Goal: Find specific page/section: Find specific page/section

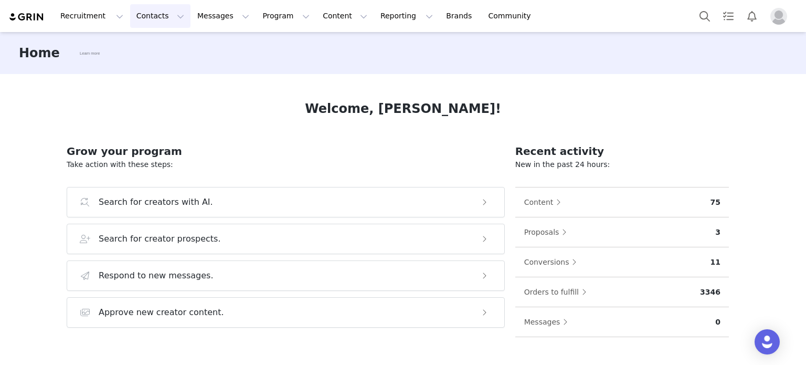
click at [134, 14] on button "Contacts Contacts" at bounding box center [160, 16] width 60 height 24
click at [167, 53] on link "Creators" at bounding box center [161, 46] width 83 height 19
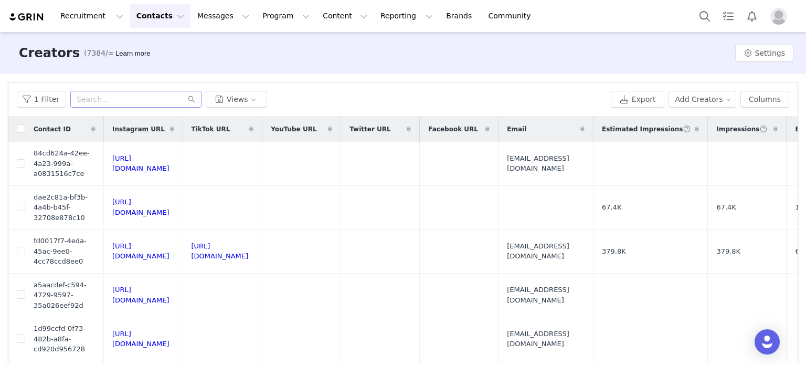
drag, startPoint x: 64, startPoint y: 57, endPoint x: 92, endPoint y: 101, distance: 53.2
click at [64, 57] on h3 "Creators" at bounding box center [49, 53] width 61 height 19
click at [101, 102] on input "text" at bounding box center [135, 99] width 131 height 17
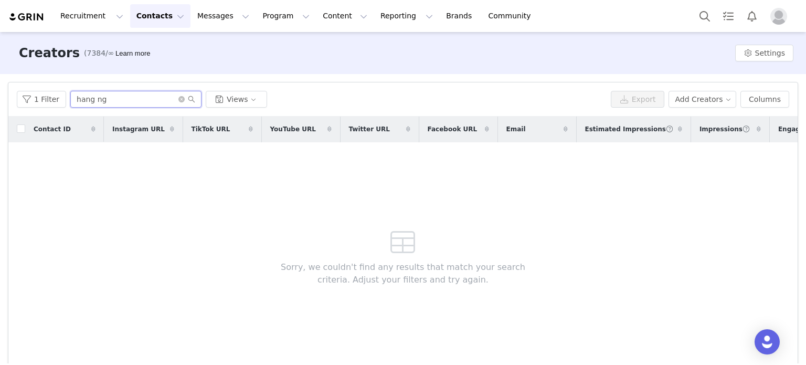
click at [130, 98] on input "hang ng" at bounding box center [135, 99] width 131 height 17
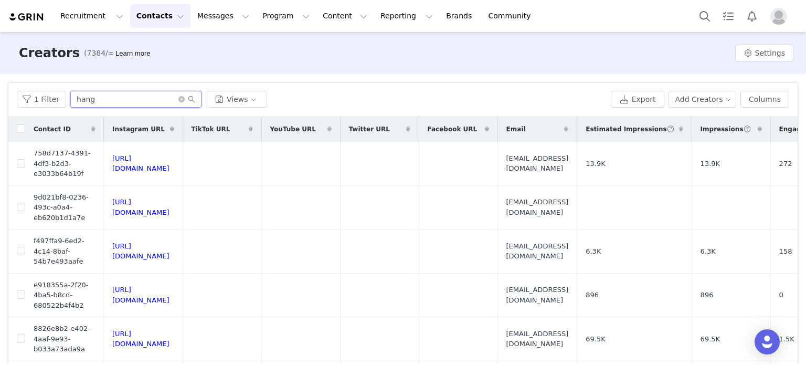
click at [71, 106] on input "hang" at bounding box center [135, 99] width 131 height 17
click at [144, 103] on input "hang" at bounding box center [135, 99] width 131 height 17
paste input "[URL][DOMAIN_NAME]"
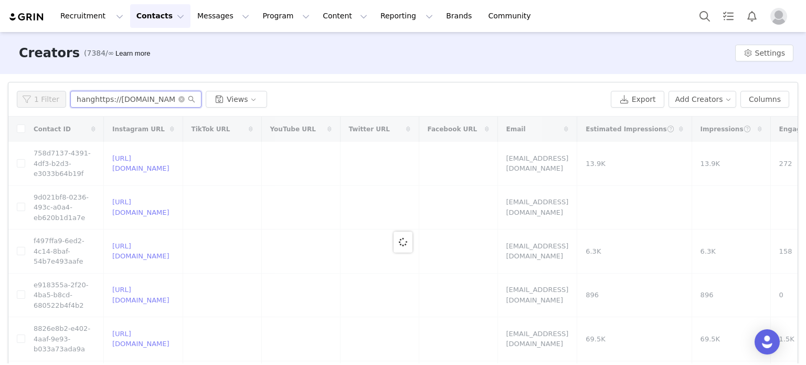
click at [57, 102] on div "1 Filter hanghttps://[DOMAIN_NAME][URL] Views" at bounding box center [312, 99] width 590 height 17
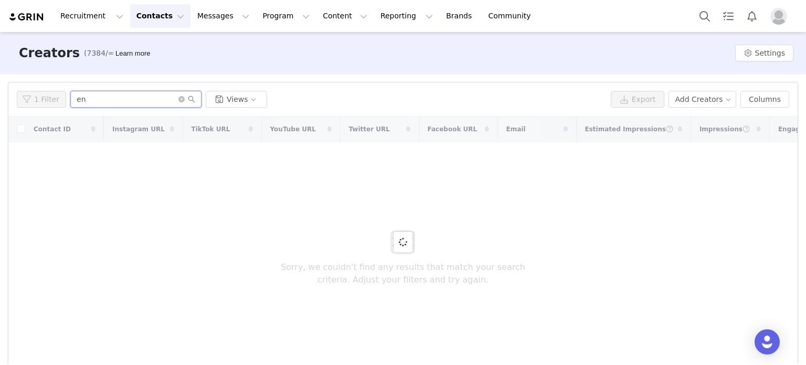
type input "n"
paste input "[URL][DOMAIN_NAME]"
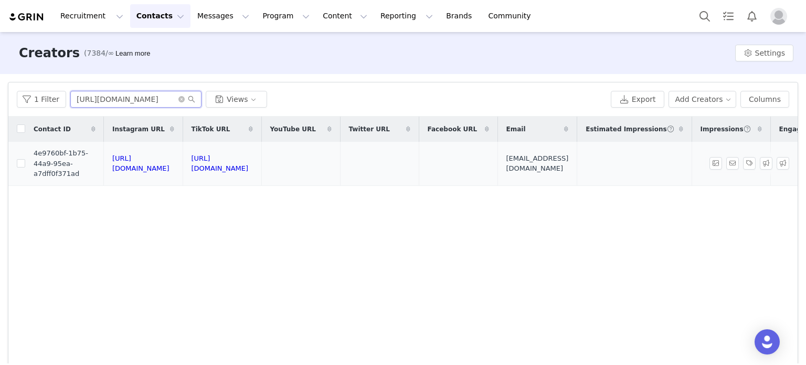
type input "[URL][DOMAIN_NAME]"
click at [76, 165] on span "4e9760bf-1b75-44a9-95ea-a7dff0f371ad" at bounding box center [65, 163] width 62 height 31
click at [578, 170] on td "[EMAIL_ADDRESS][DOMAIN_NAME]" at bounding box center [538, 164] width 80 height 44
click at [280, 358] on div "Contact ID Instagram URL TikTok URL YouTube URL Twitter URL Facebook URL Email …" at bounding box center [403, 242] width 790 height 250
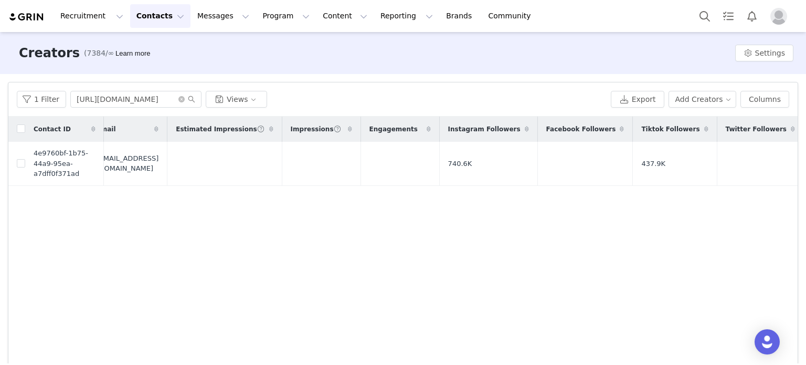
scroll to position [0, 636]
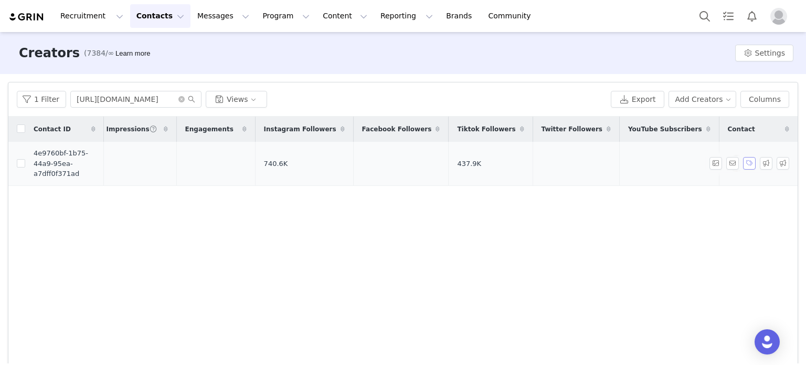
click at [743, 165] on button "button" at bounding box center [749, 163] width 13 height 13
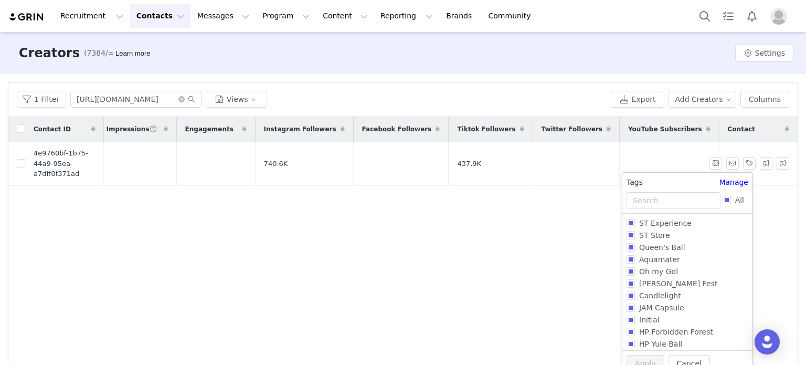
click at [743, 135] on div "Contact" at bounding box center [759, 129] width 79 height 25
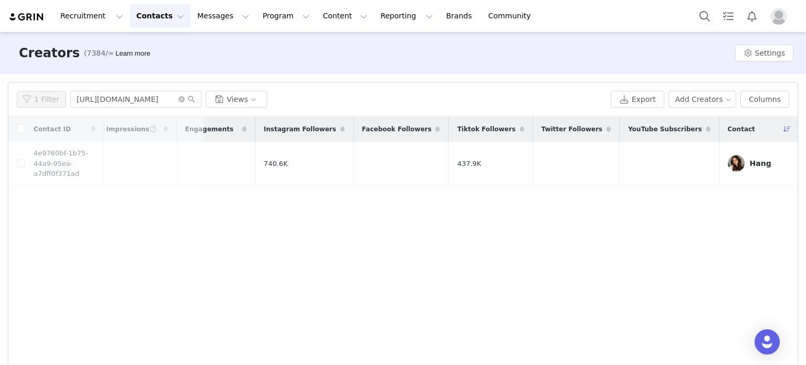
scroll to position [0, 0]
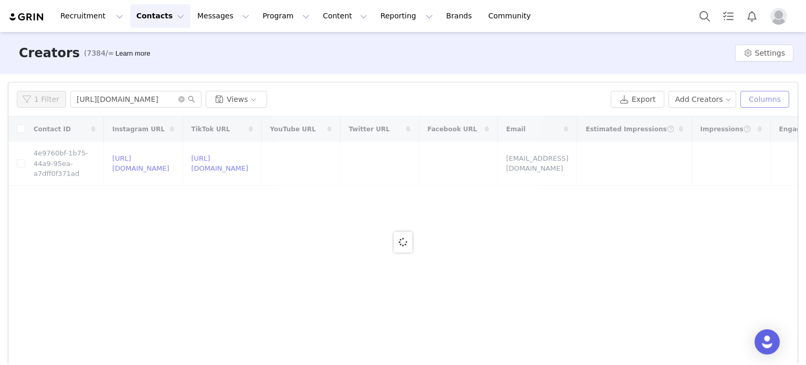
click at [767, 98] on button "Columns" at bounding box center [765, 99] width 49 height 17
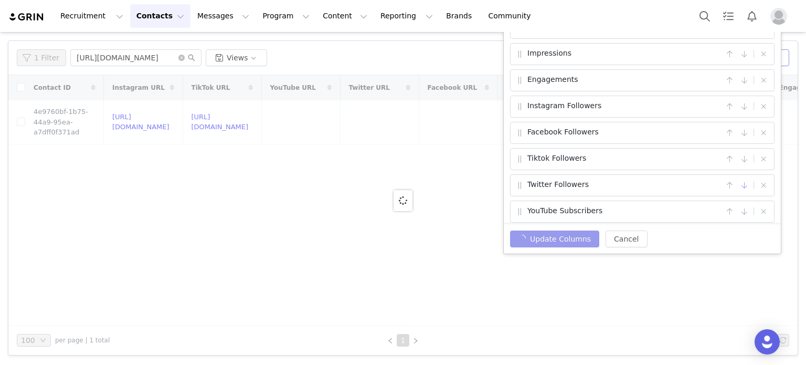
scroll to position [215, 0]
click at [725, 209] on button "button" at bounding box center [730, 210] width 13 height 13
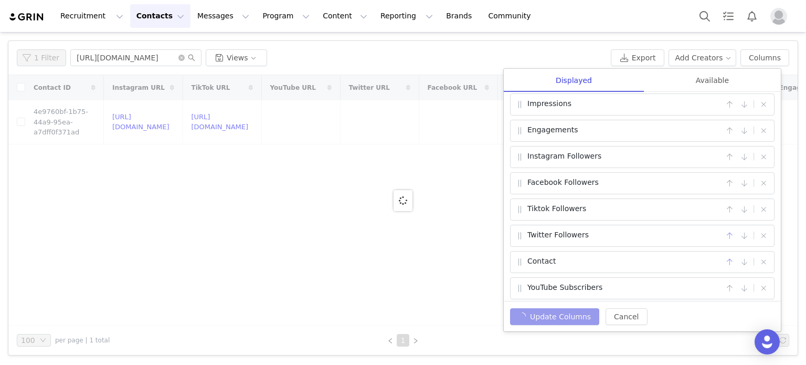
drag, startPoint x: 725, startPoint y: 261, endPoint x: 718, endPoint y: 229, distance: 32.7
click at [714, 224] on div "Contact ID | Instagram URL | TikTok URL | YouTube URL | Twitter URL | Facebook …" at bounding box center [642, 197] width 277 height 210
drag, startPoint x: 679, startPoint y: 256, endPoint x: 570, endPoint y: 251, distance: 108.8
click at [570, 256] on div "Contact" at bounding box center [619, 262] width 208 height 13
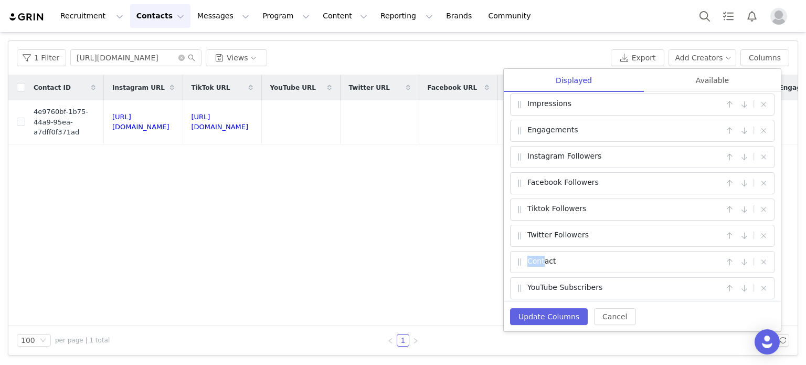
drag, startPoint x: 541, startPoint y: 258, endPoint x: 507, endPoint y: 254, distance: 34.4
click at [507, 254] on div "Contact ID | Instagram URL | TikTok URL | YouTube URL | Twitter URL | Facebook …" at bounding box center [642, 197] width 277 height 210
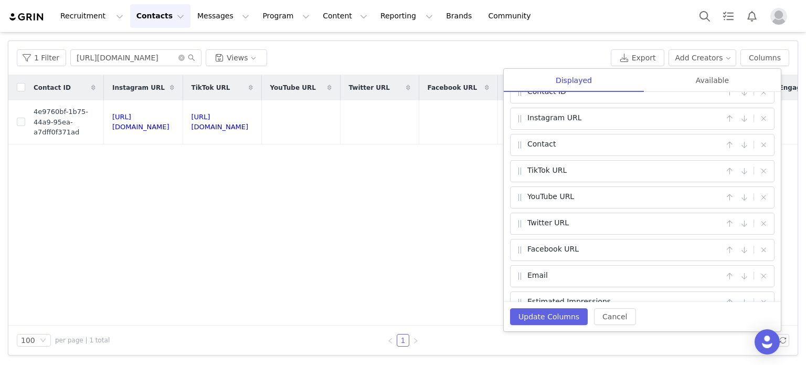
scroll to position [0, 0]
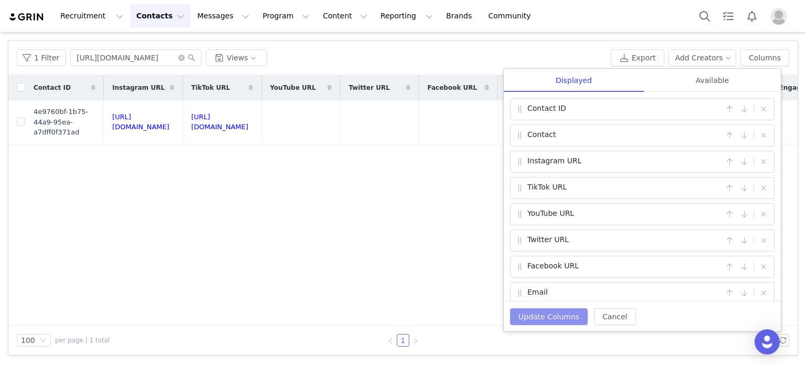
click at [566, 320] on button "Update Columns" at bounding box center [549, 316] width 78 height 17
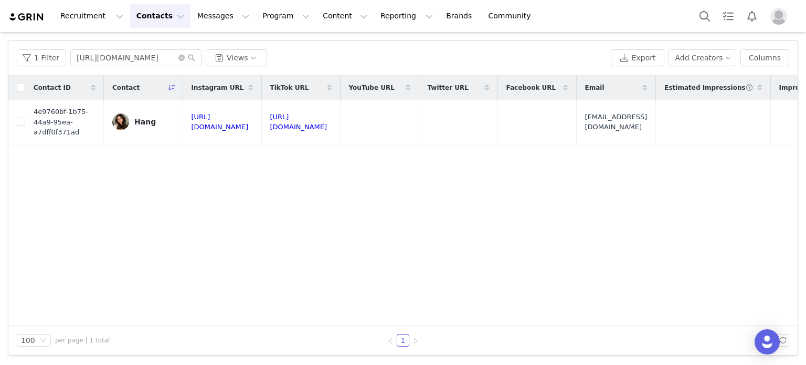
click at [127, 120] on img at bounding box center [120, 121] width 17 height 17
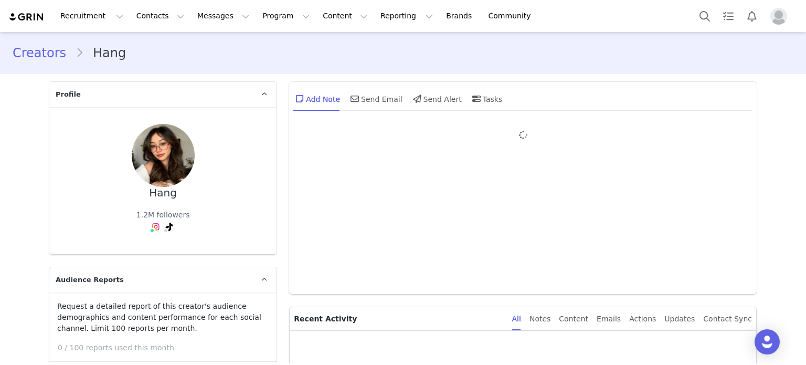
type input "+1 ([GEOGRAPHIC_DATA])"
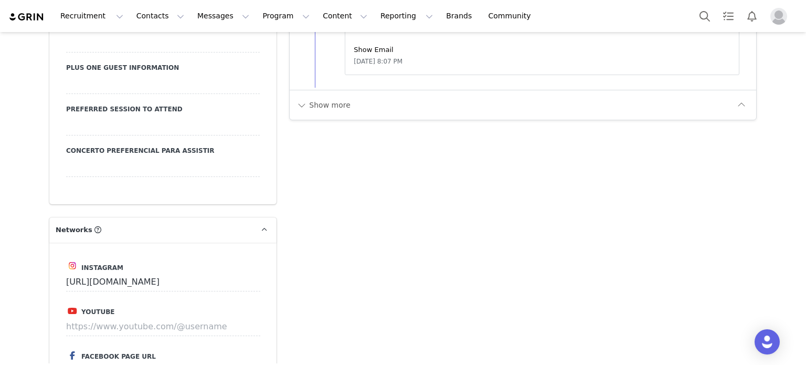
scroll to position [1365, 0]
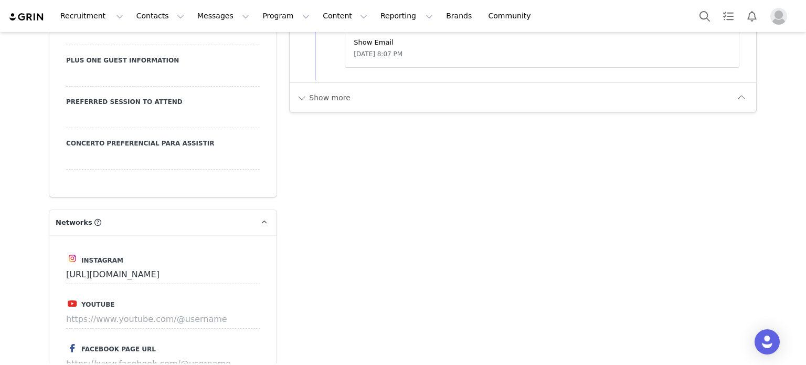
click at [321, 86] on div "Show more" at bounding box center [523, 97] width 467 height 30
click at [328, 101] on button "Show more" at bounding box center [323, 97] width 55 height 17
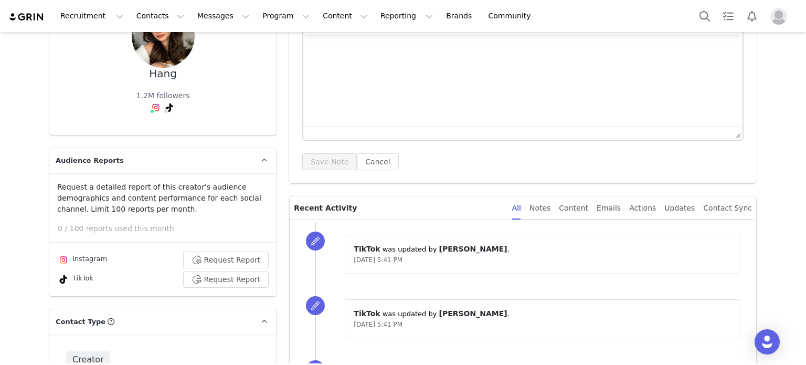
scroll to position [0, 0]
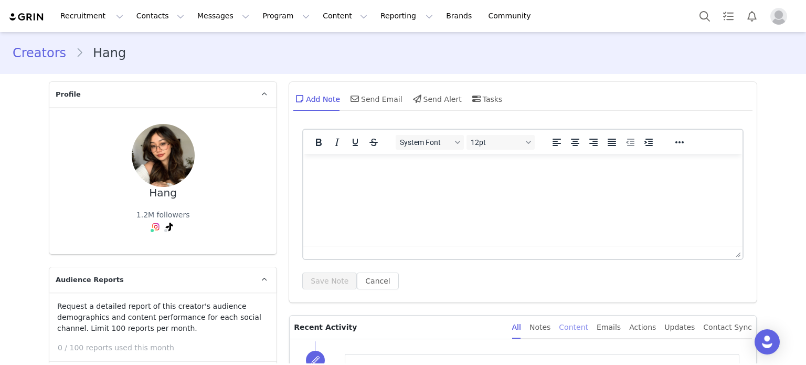
click at [588, 326] on div "Content" at bounding box center [573, 328] width 29 height 24
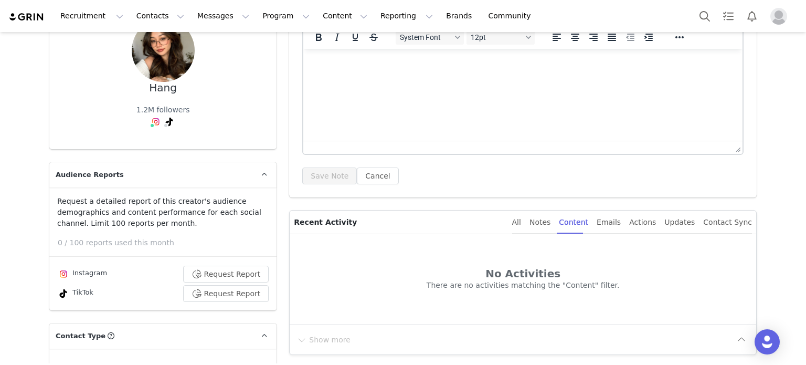
scroll to position [158, 0]
